Goal: Download file/media

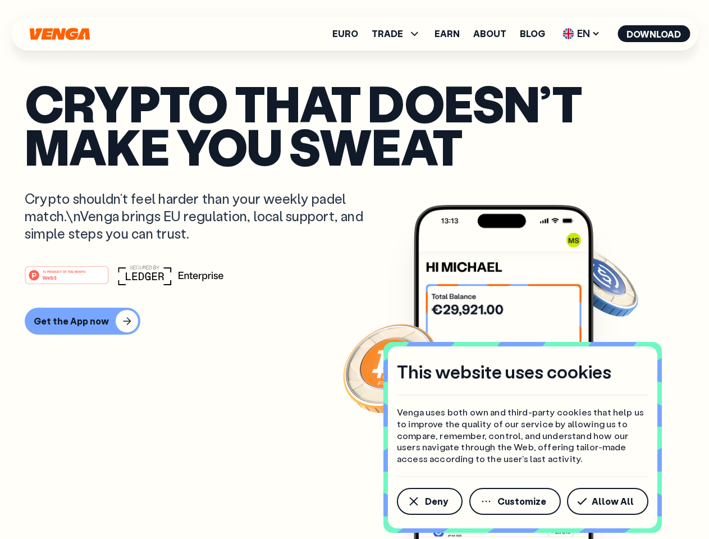
click at [354, 270] on div "#1 PRODUCT OF THE MONTH Web3" at bounding box center [355, 275] width 660 height 20
click at [429, 502] on span "Deny" at bounding box center [436, 501] width 23 height 9
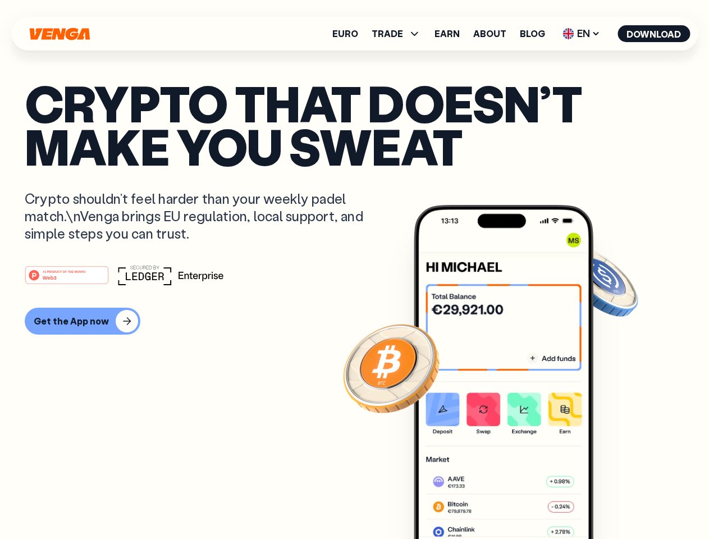
click at [516, 502] on img at bounding box center [504, 393] width 180 height 376
click at [610, 502] on article "Crypto that doesn’t make you sweat Crypto shouldn’t feel harder than your weekl…" at bounding box center [355, 291] width 660 height 421
click at [400, 34] on span "TRADE" at bounding box center [387, 33] width 31 height 9
click at [582, 34] on span "EN" at bounding box center [581, 34] width 45 height 18
click at [654, 34] on button "Download" at bounding box center [654, 33] width 72 height 17
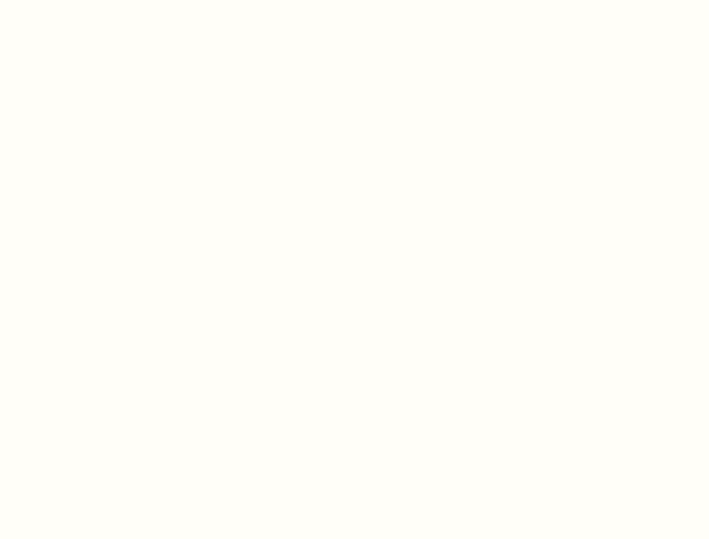
click at [354, 0] on html "This website uses cookies Venga uses both own and third-party cookies that help…" at bounding box center [354, 0] width 709 height 0
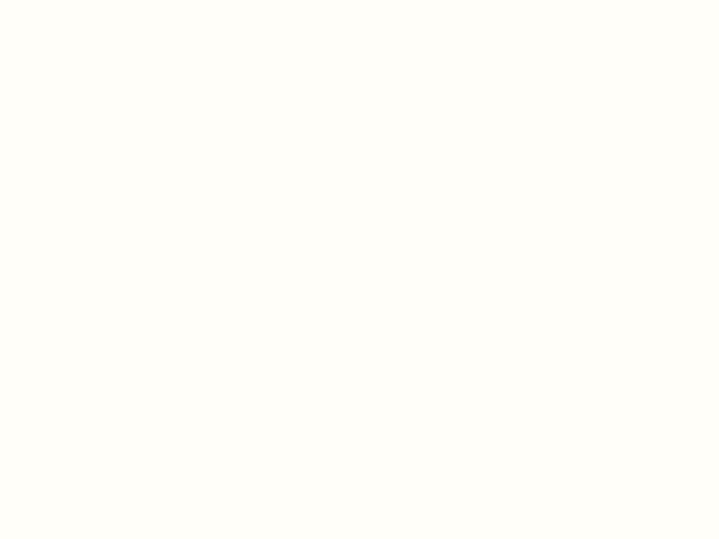
click at [81, 0] on html "This website uses cookies Venga uses both own and third-party cookies that help…" at bounding box center [359, 0] width 719 height 0
click at [69, 0] on html "This website uses cookies Venga uses both own and third-party cookies that help…" at bounding box center [359, 0] width 719 height 0
